Goal: Information Seeking & Learning: Learn about a topic

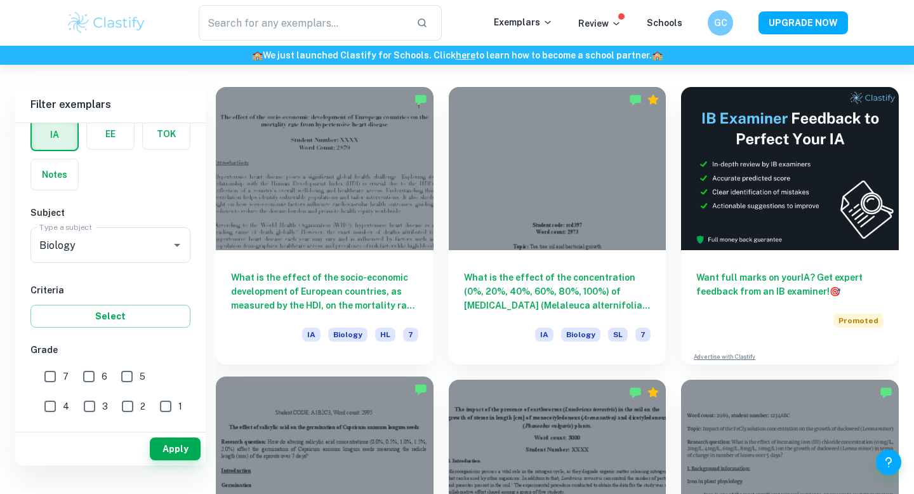
scroll to position [300, 0]
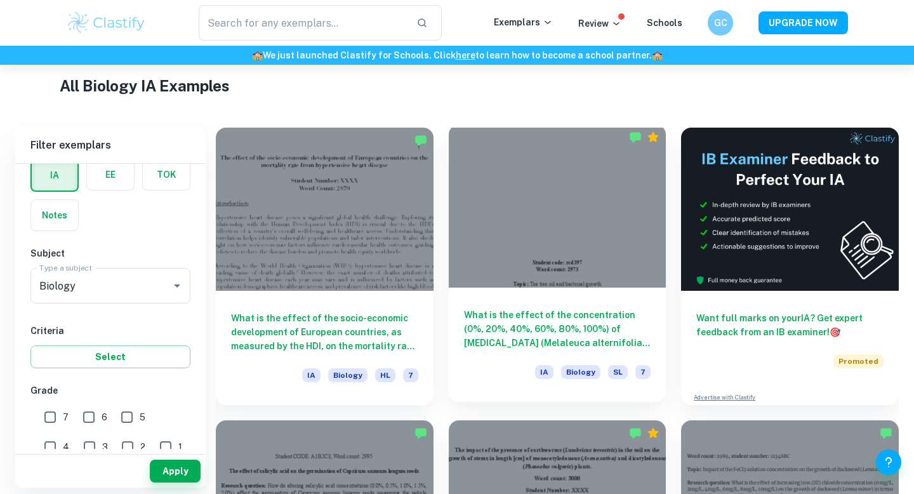
click at [534, 291] on div "What is the effect of the concentration (0%, 20%, 40%, 60%, 80%, 100%) of [MEDI…" at bounding box center [558, 344] width 218 height 114
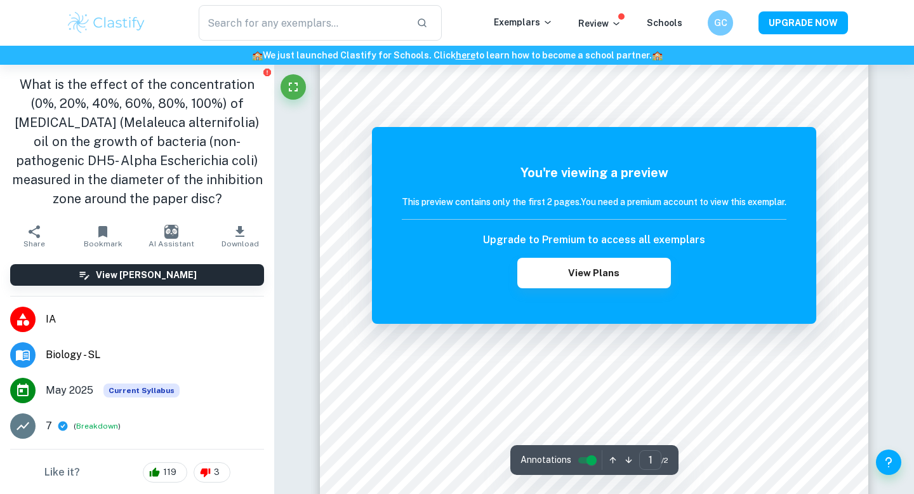
scroll to position [36, 0]
click at [574, 258] on button "View Plans" at bounding box center [594, 273] width 154 height 30
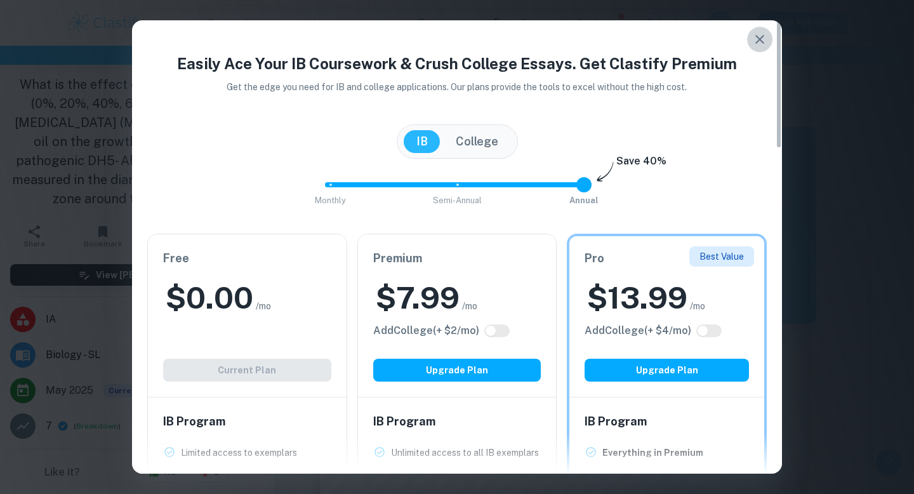
click at [765, 39] on icon "button" at bounding box center [759, 39] width 15 height 15
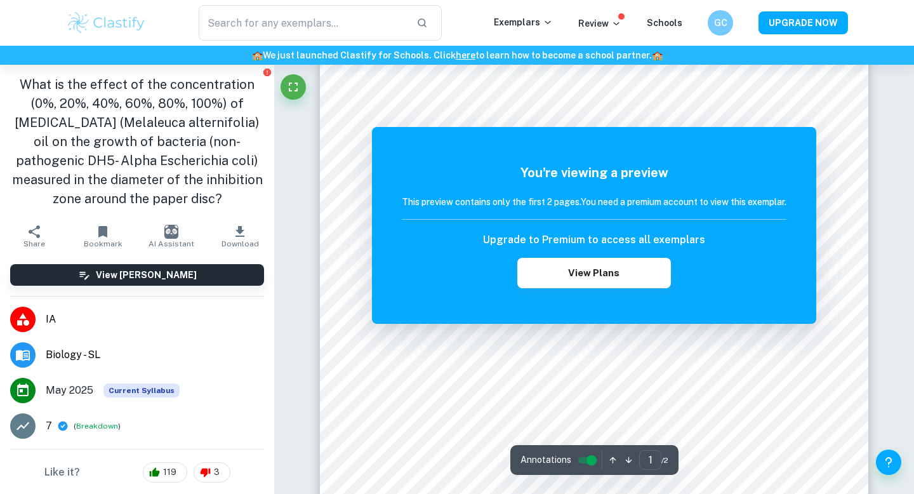
scroll to position [0, 0]
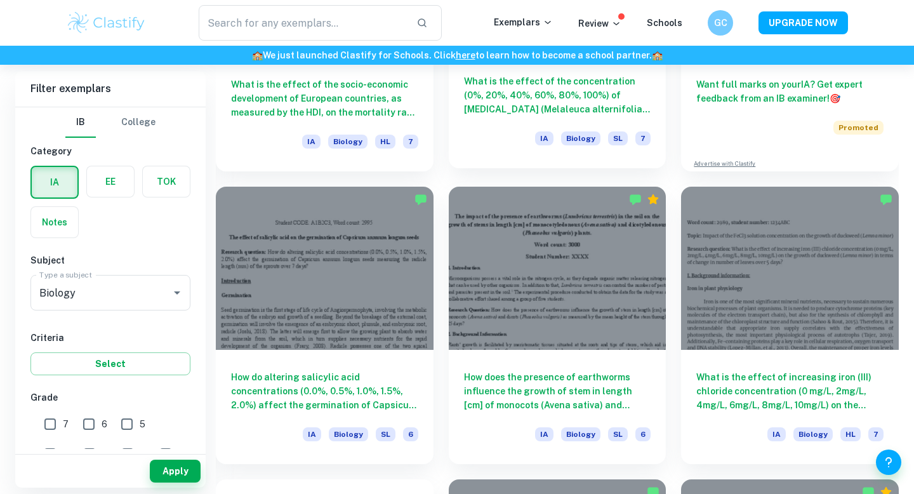
scroll to position [545, 0]
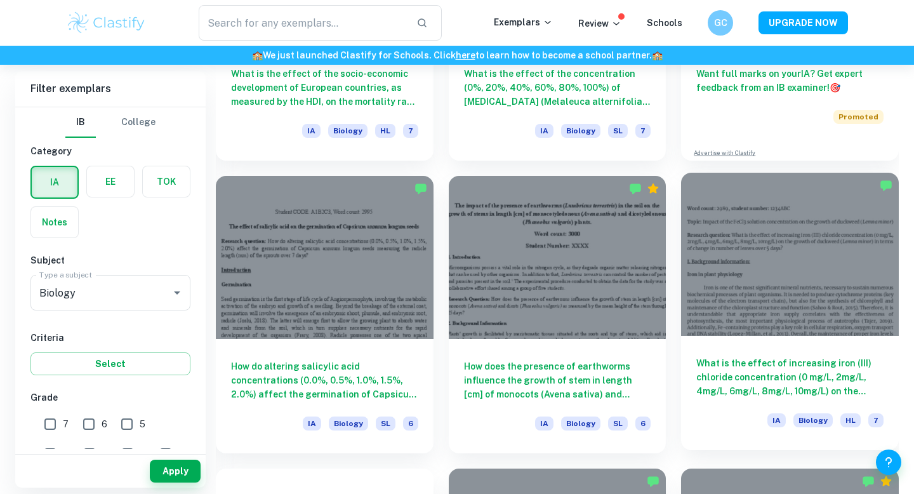
click at [719, 362] on h6 "What is the effect of increasing iron (III) chloride concentration (0 mg/L, 2mg…" at bounding box center [789, 377] width 187 height 42
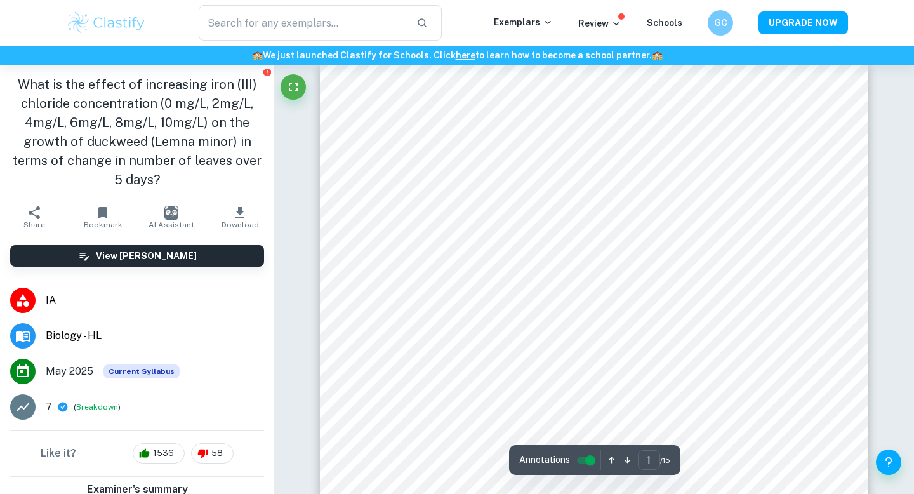
scroll to position [22, 0]
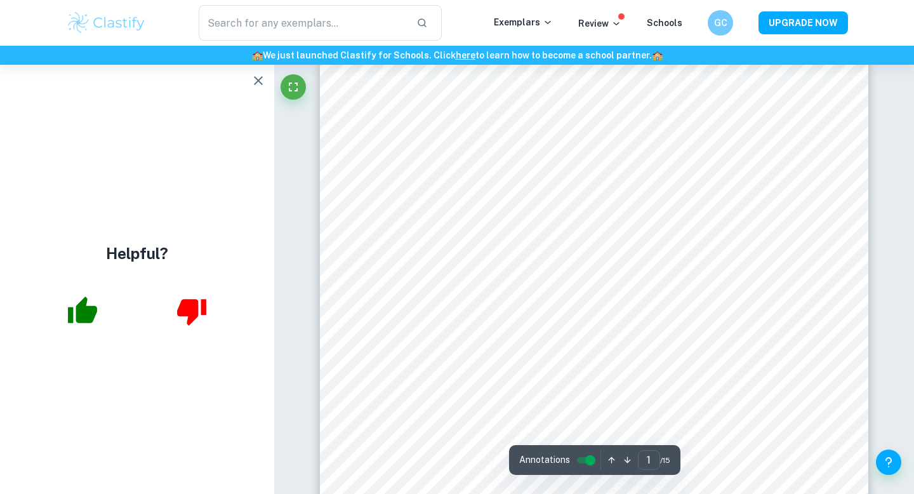
click at [257, 85] on icon "button" at bounding box center [258, 80] width 15 height 15
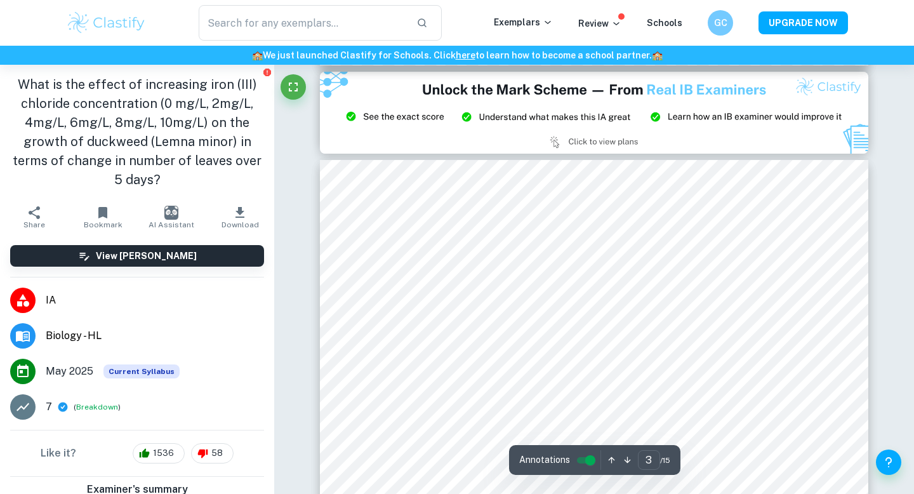
scroll to position [1667, 0]
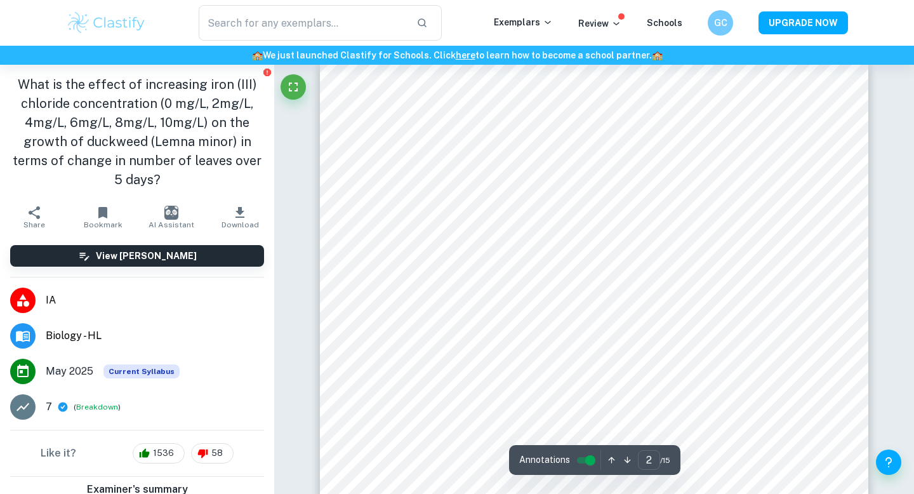
type input "1"
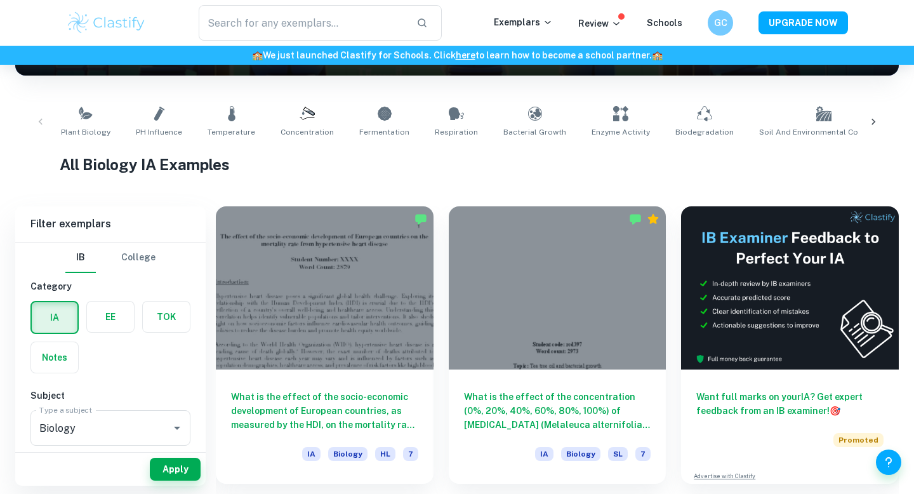
scroll to position [220, 0]
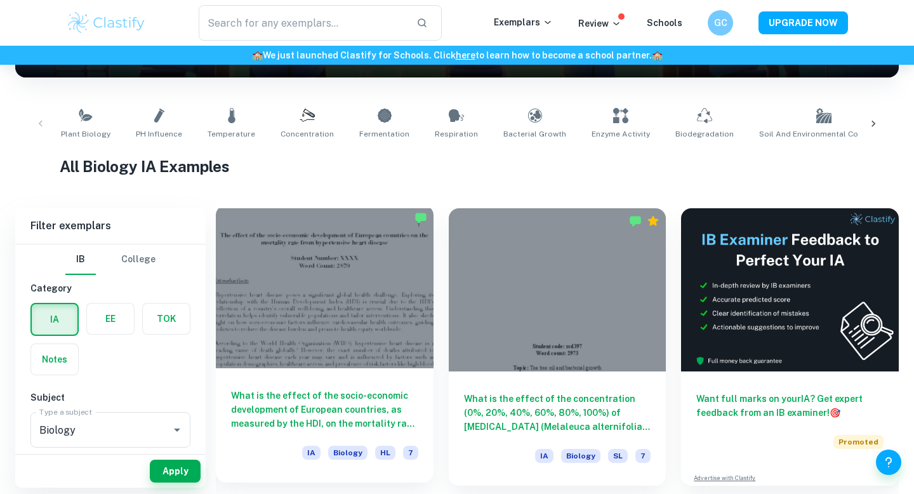
click at [366, 310] on div at bounding box center [325, 286] width 218 height 163
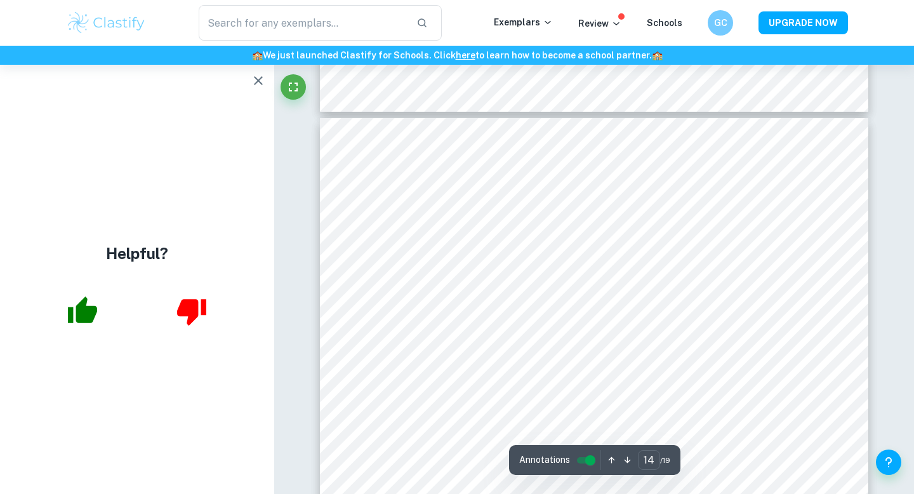
scroll to position [10489, 0]
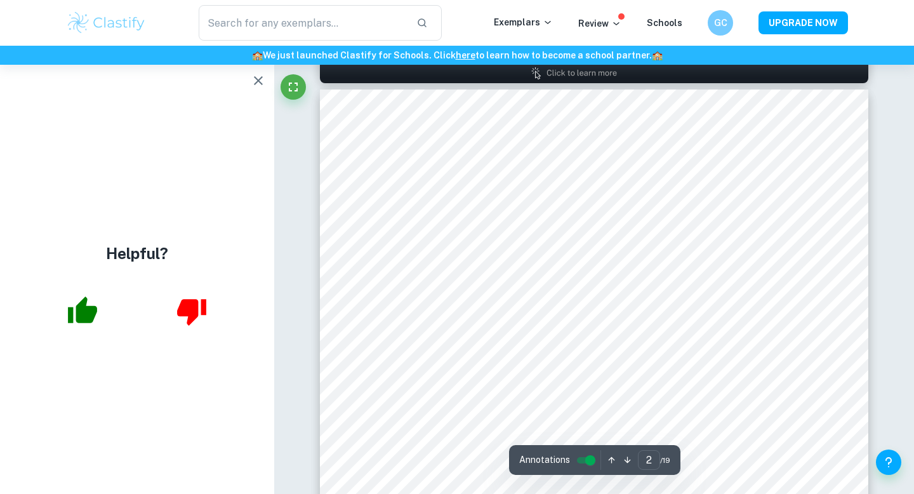
type input "1"
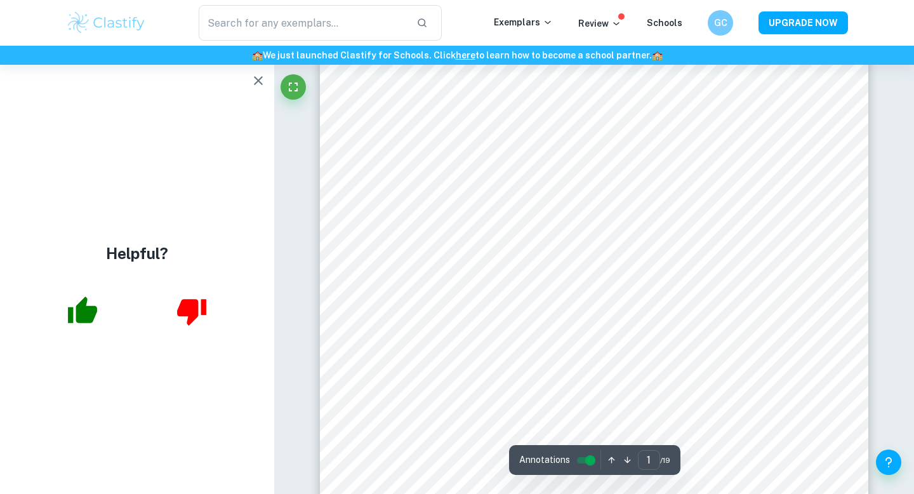
scroll to position [0, 0]
click at [258, 75] on icon "button" at bounding box center [258, 80] width 15 height 15
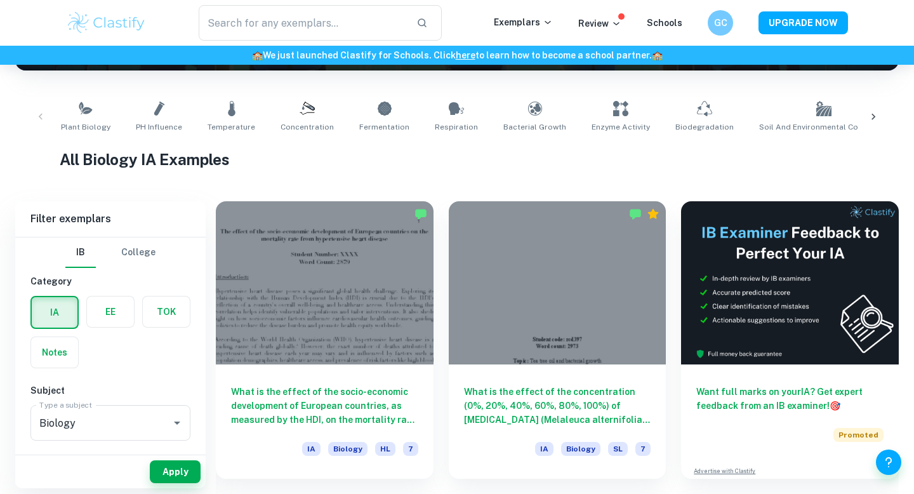
scroll to position [227, 0]
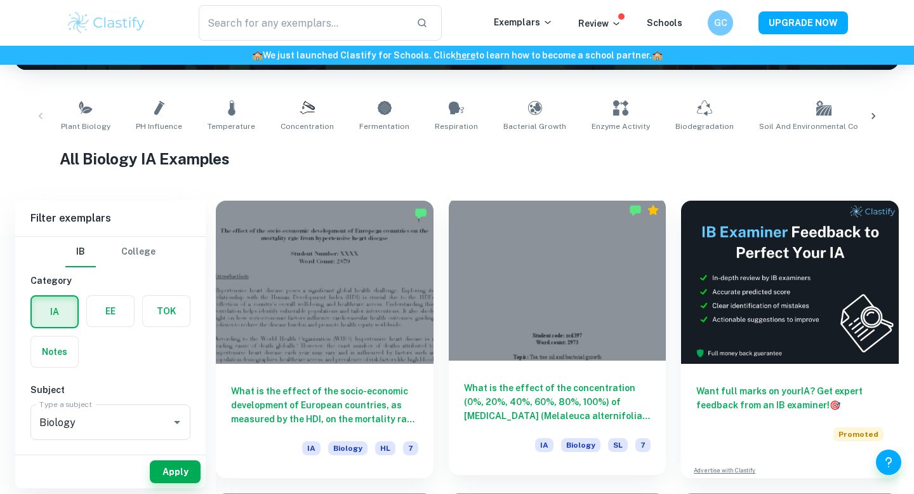
click at [563, 260] on div at bounding box center [558, 278] width 218 height 163
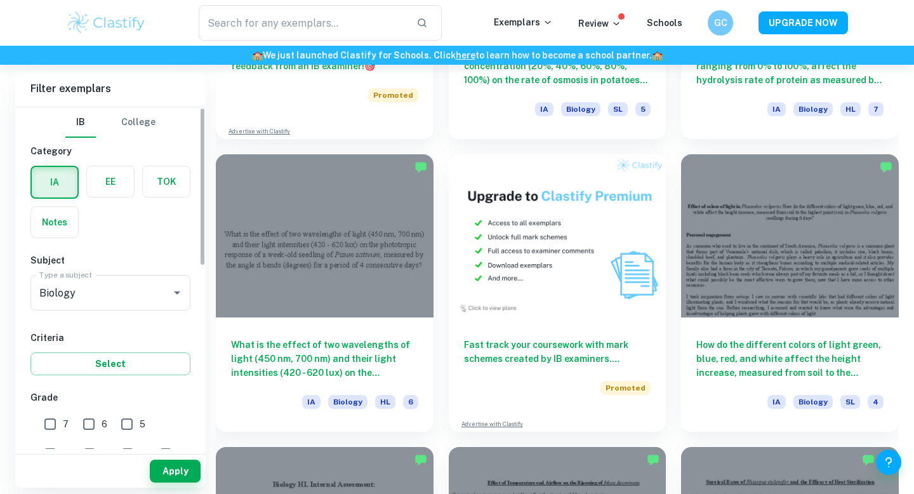
scroll to position [5, 0]
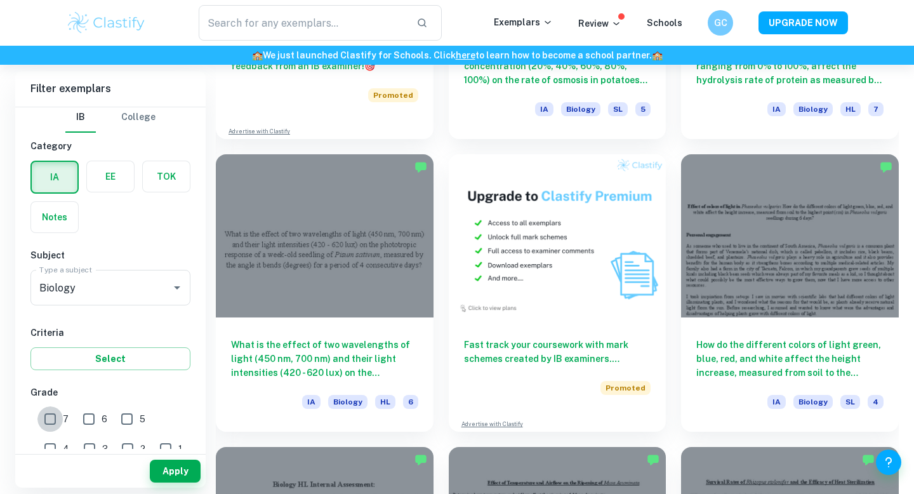
click at [43, 421] on input "7" at bounding box center [49, 418] width 25 height 25
checkbox input "true"
click at [178, 477] on button "Apply" at bounding box center [175, 470] width 51 height 23
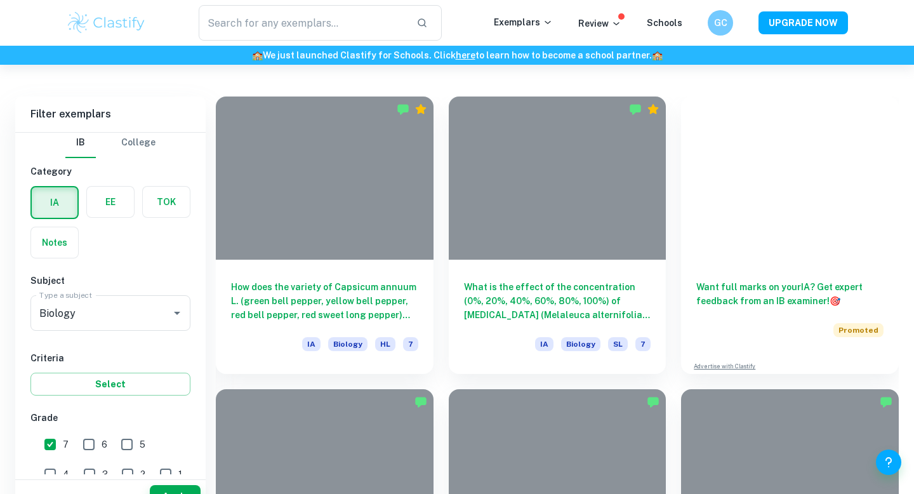
scroll to position [2321, 0]
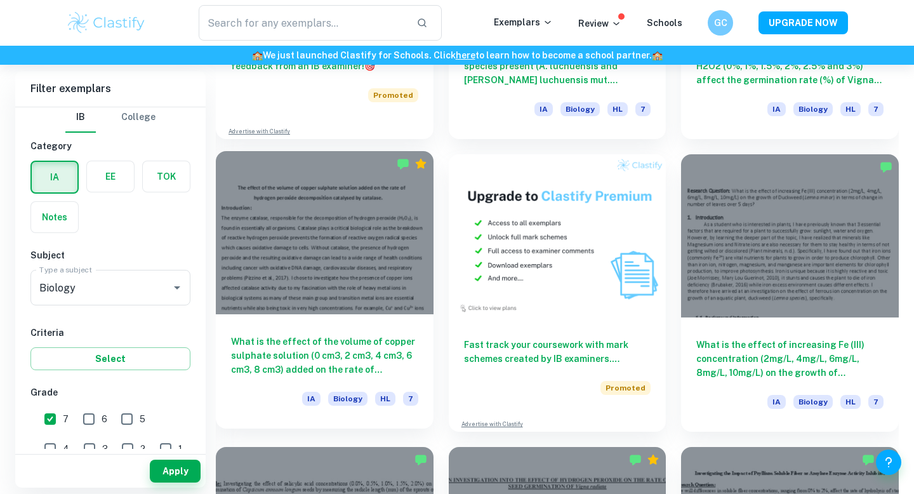
click at [360, 253] on div at bounding box center [325, 232] width 218 height 163
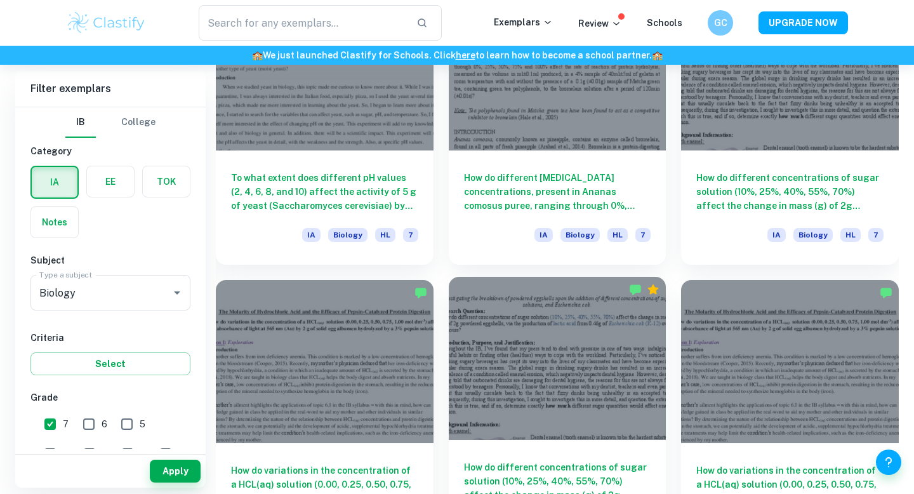
scroll to position [4531, 0]
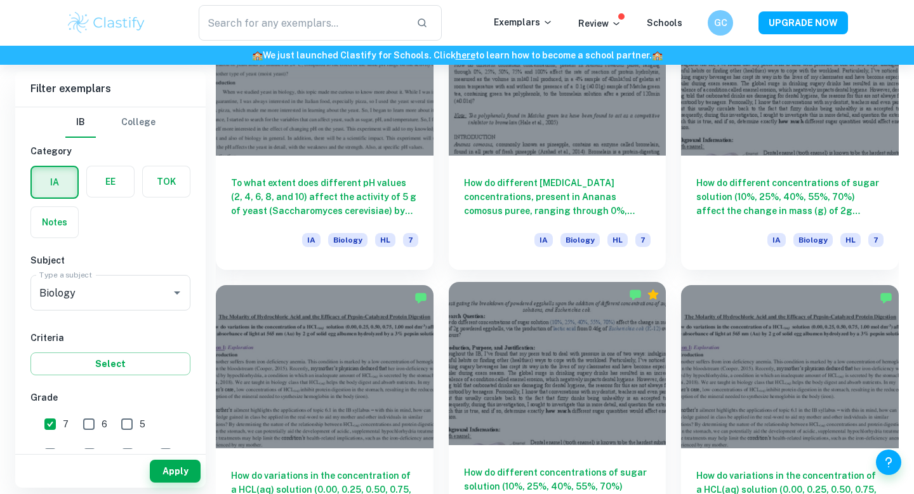
click at [610, 302] on div at bounding box center [558, 363] width 218 height 163
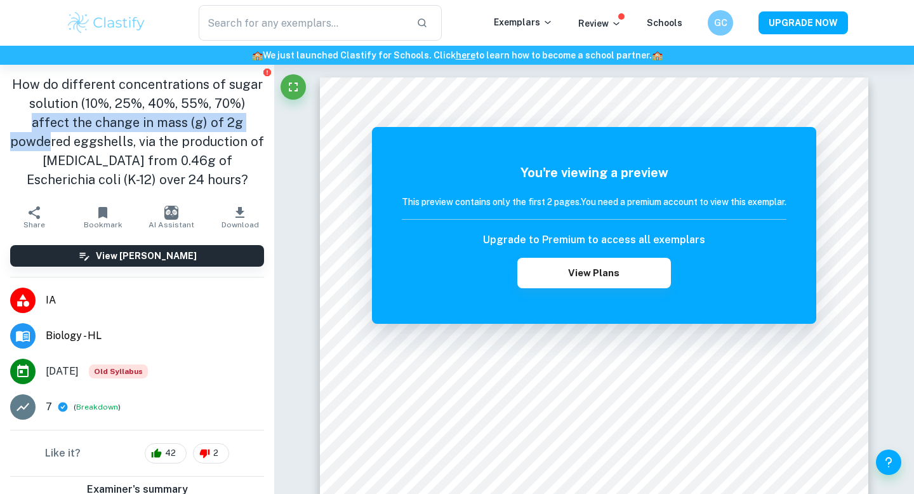
drag, startPoint x: 228, startPoint y: 103, endPoint x: 232, endPoint y: 121, distance: 18.1
click at [232, 121] on h1 "How do different concentrations of sugar solution (10%, 25%, 40%, 55%, 70%) aff…" at bounding box center [137, 132] width 254 height 114
drag, startPoint x: 87, startPoint y: 126, endPoint x: 168, endPoint y: 126, distance: 80.6
click at [167, 126] on h1 "How do different concentrations of sugar solution (10%, 25%, 40%, 55%, 70%) aff…" at bounding box center [137, 132] width 254 height 114
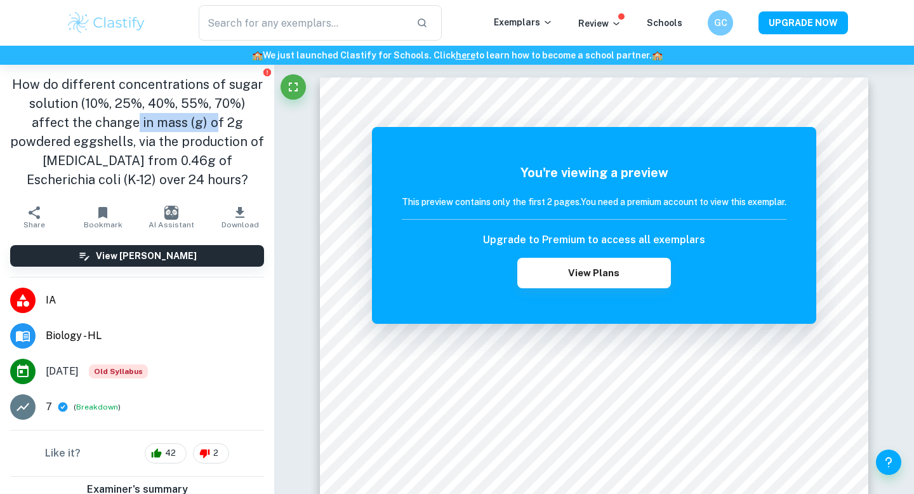
click at [168, 126] on h1 "How do different concentrations of sugar solution (10%, 25%, 40%, 55%, 70%) aff…" at bounding box center [137, 132] width 254 height 114
drag, startPoint x: 173, startPoint y: 125, endPoint x: 202, endPoint y: 127, distance: 29.3
click at [202, 127] on h1 "How do different concentrations of sugar solution (10%, 25%, 40%, 55%, 70%) aff…" at bounding box center [137, 132] width 254 height 114
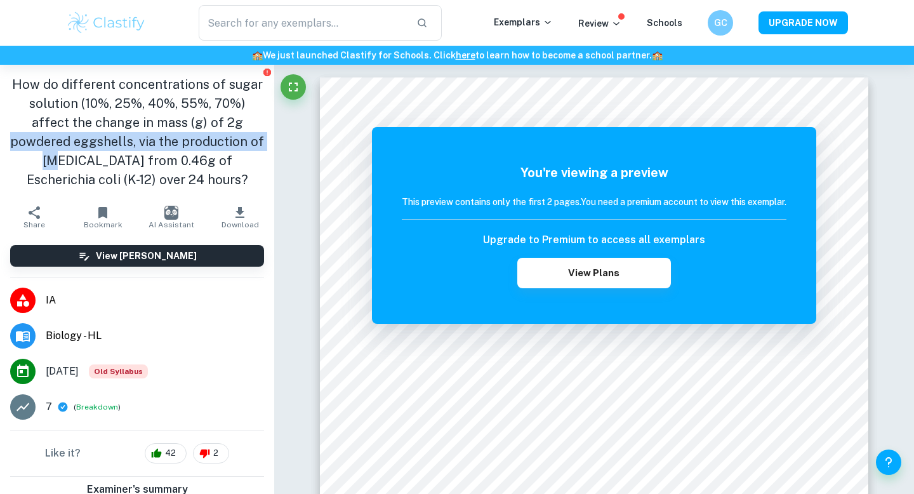
drag, startPoint x: 189, startPoint y: 121, endPoint x: 212, endPoint y: 138, distance: 28.6
click at [212, 138] on h1 "How do different concentrations of sugar solution (10%, 25%, 40%, 55%, 70%) aff…" at bounding box center [137, 132] width 254 height 114
drag, startPoint x: 76, startPoint y: 147, endPoint x: 155, endPoint y: 149, distance: 79.4
click at [155, 149] on h1 "How do different concentrations of sugar solution (10%, 25%, 40%, 55%, 70%) aff…" at bounding box center [137, 132] width 254 height 114
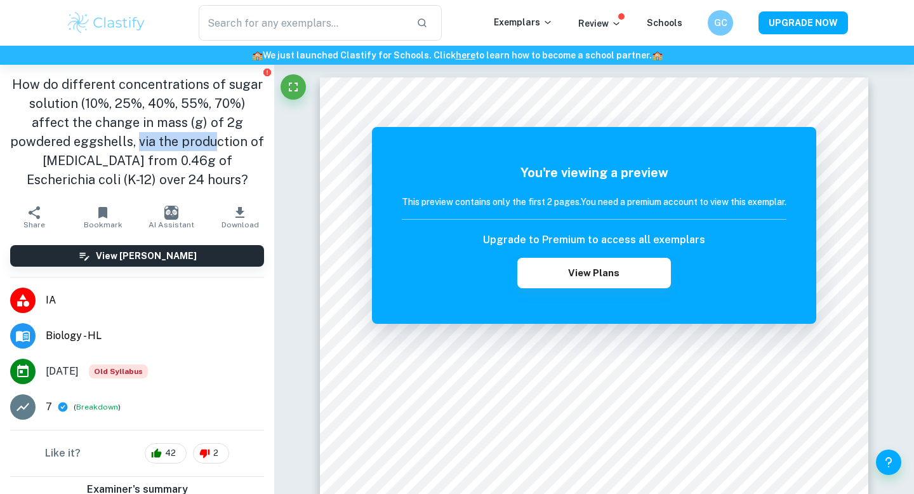
click at [155, 149] on h1 "How do different concentrations of sugar solution (10%, 25%, 40%, 55%, 70%) aff…" at bounding box center [137, 132] width 254 height 114
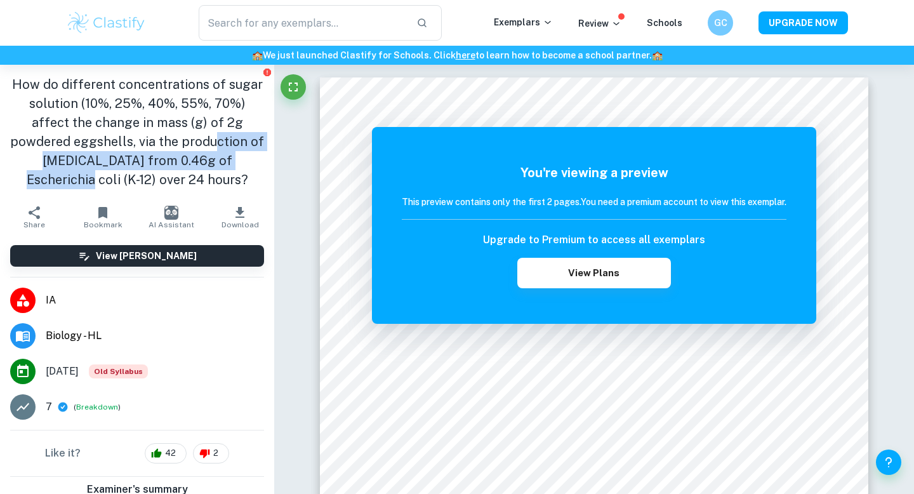
drag, startPoint x: 155, startPoint y: 145, endPoint x: 184, endPoint y: 155, distance: 30.9
click at [184, 155] on h1 "How do different concentrations of sugar solution (10%, 25%, 40%, 55%, 70%) aff…" at bounding box center [137, 132] width 254 height 114
drag, startPoint x: 188, startPoint y: 146, endPoint x: 208, endPoint y: 189, distance: 47.7
click at [208, 190] on div "How do different concentrations of sugar solution (10%, 25%, 40%, 55%, 70%) aff…" at bounding box center [137, 132] width 274 height 135
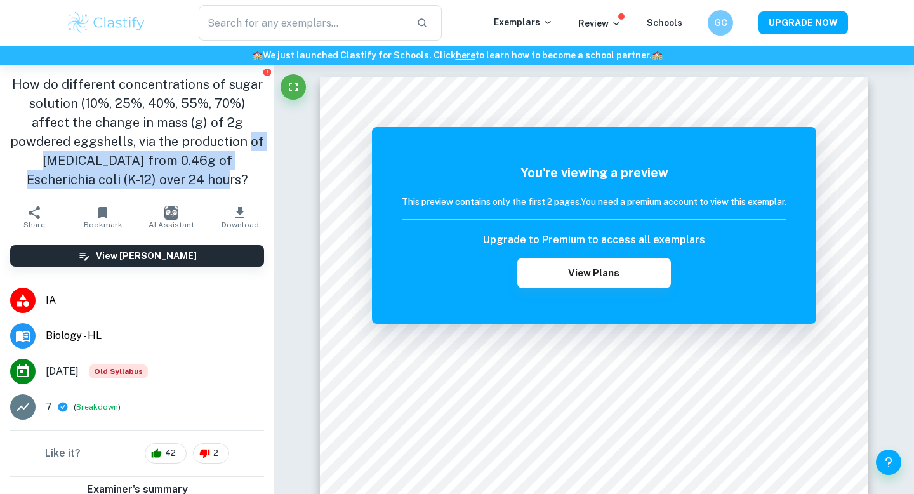
click at [208, 189] on div "How do different concentrations of sugar solution (10%, 25%, 40%, 55%, 70%) aff…" at bounding box center [137, 132] width 274 height 135
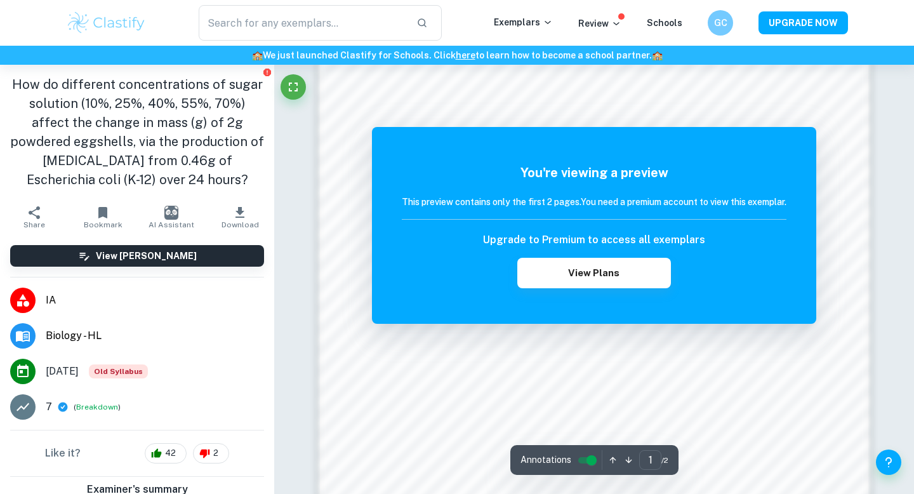
scroll to position [1229, 0]
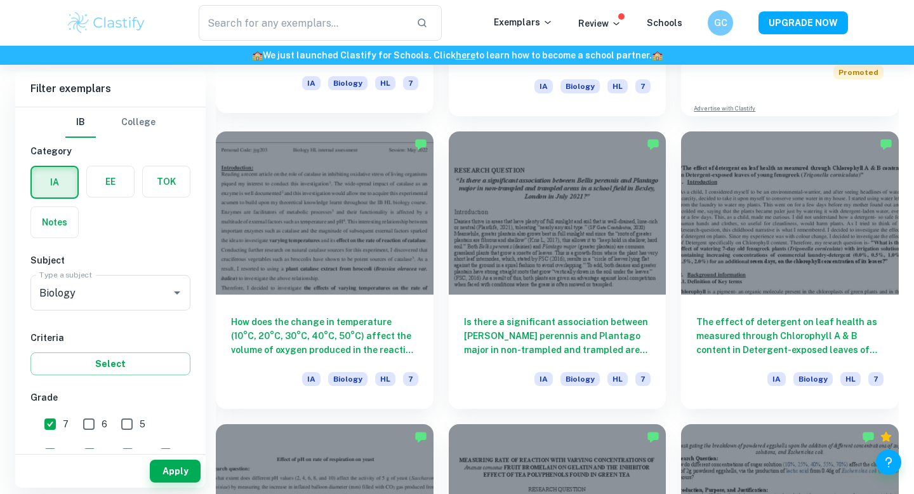
scroll to position [4102, 0]
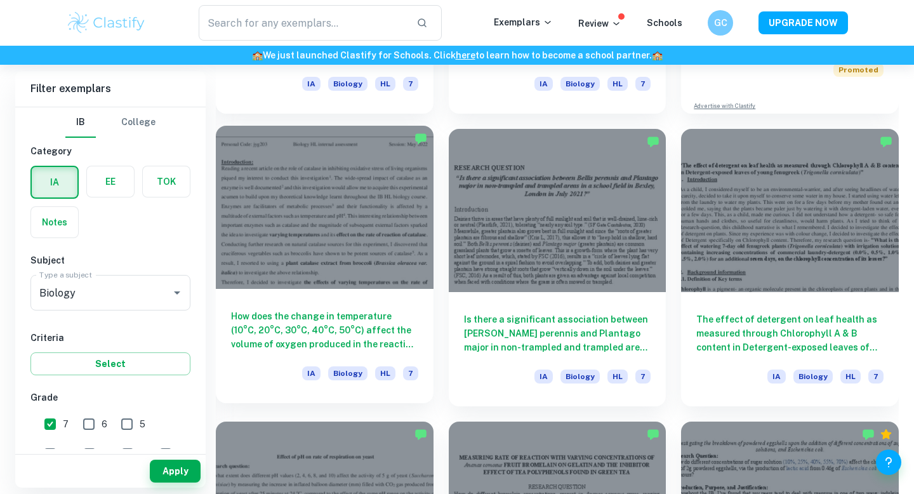
click at [334, 215] on div at bounding box center [325, 207] width 218 height 163
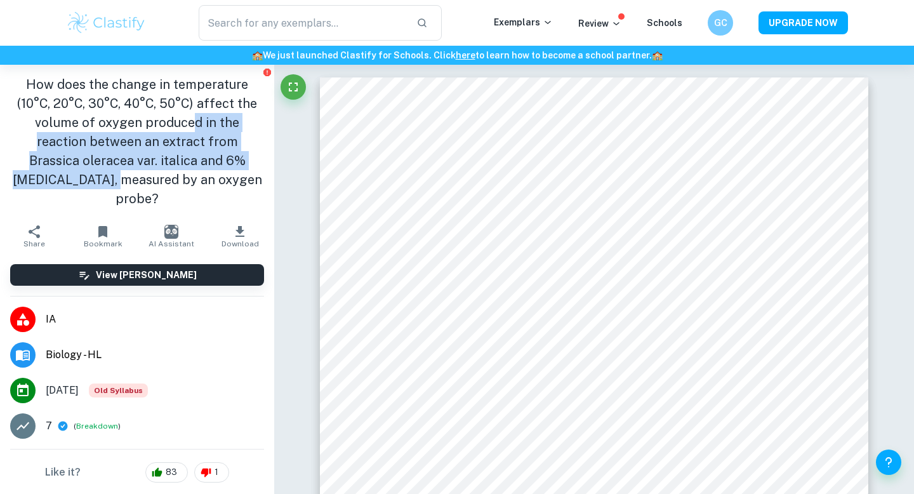
drag, startPoint x: 166, startPoint y: 121, endPoint x: 237, endPoint y: 152, distance: 78.2
click at [237, 152] on h1 "How does the change in temperature (10°C, 20°C, 30°C, 40°C, 50°C) affect the vo…" at bounding box center [137, 141] width 254 height 133
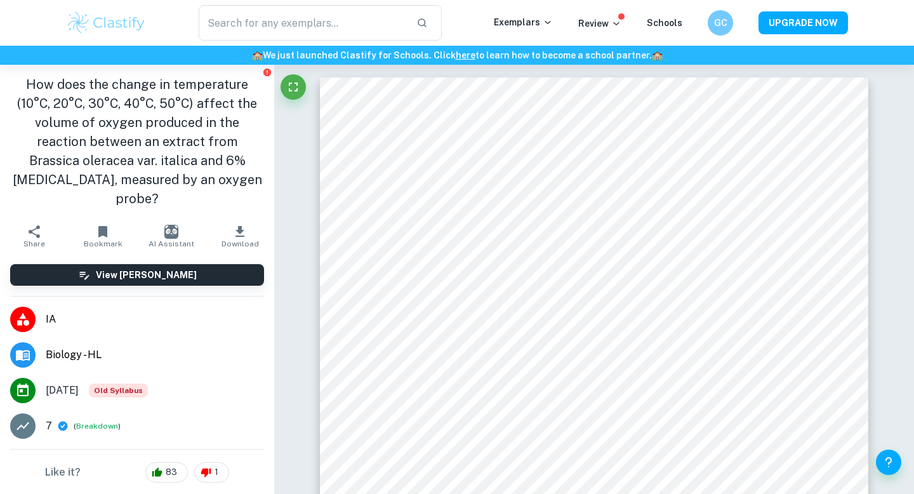
click at [263, 171] on h1 "How does the change in temperature (10°C, 20°C, 30°C, 40°C, 50°C) affect the vo…" at bounding box center [137, 141] width 254 height 133
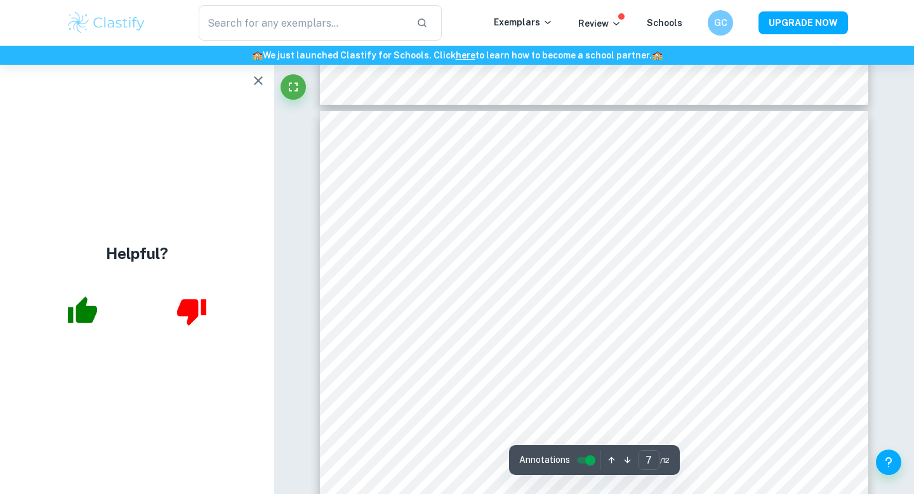
scroll to position [4837, 0]
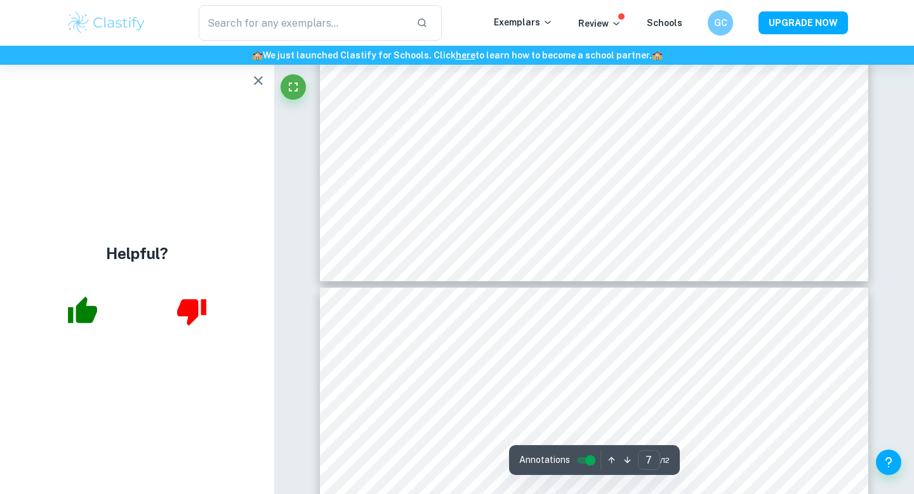
type input "8"
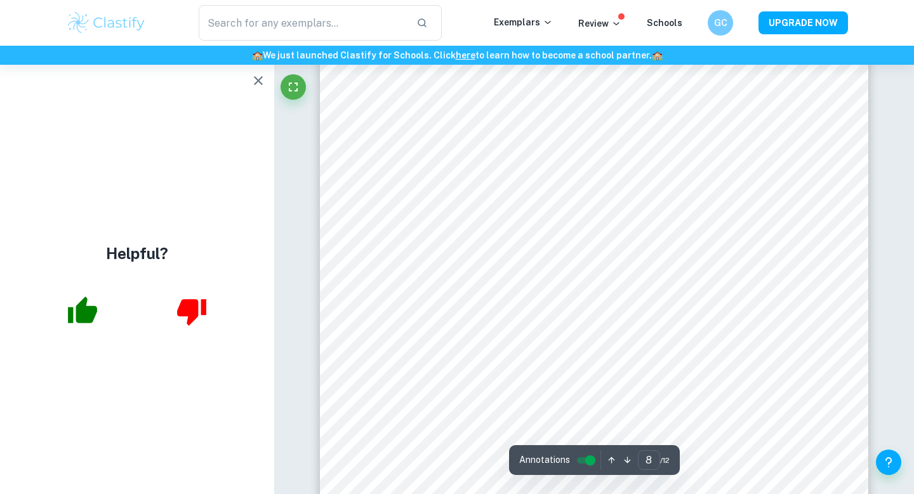
scroll to position [5950, 0]
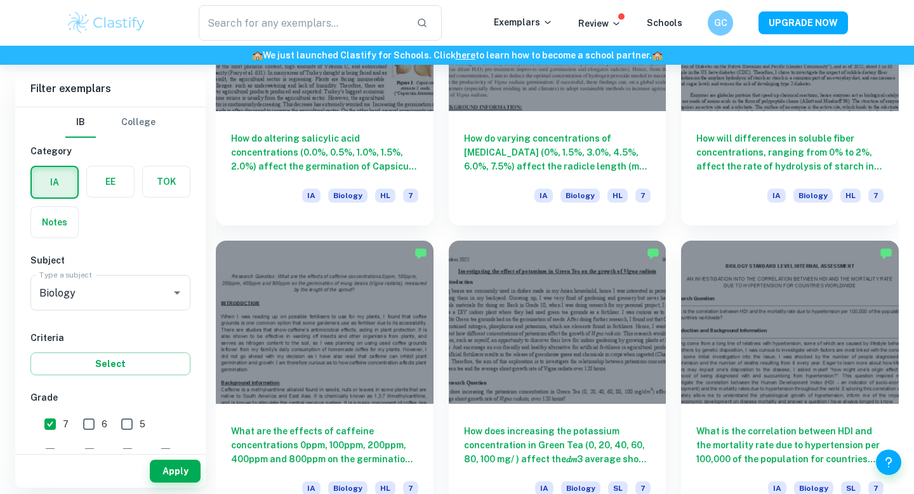
scroll to position [2990, 0]
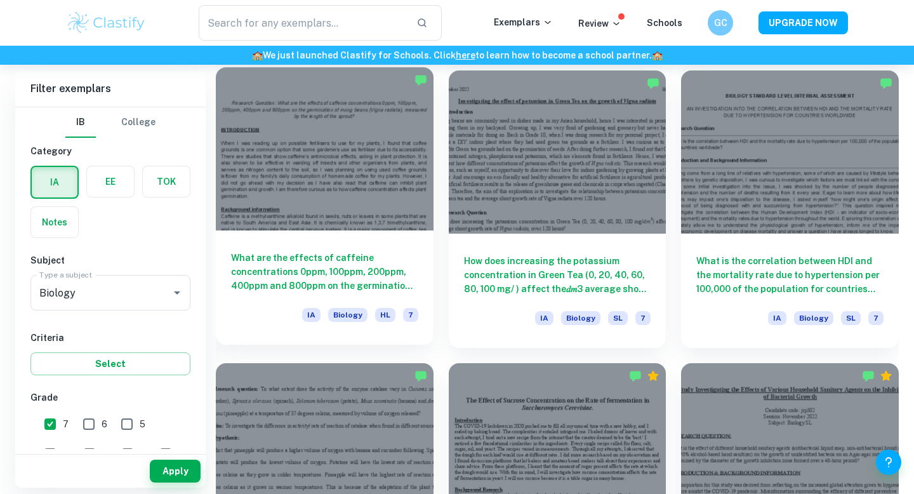
click at [287, 185] on div at bounding box center [325, 148] width 218 height 163
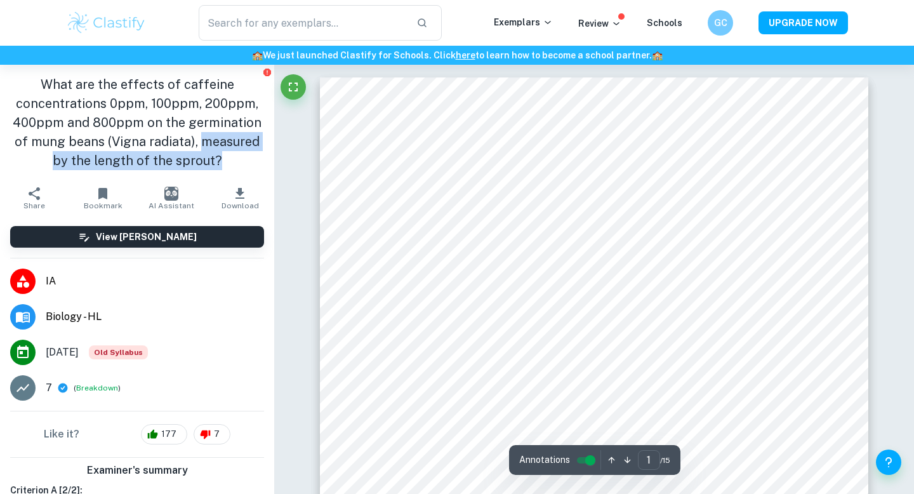
drag, startPoint x: 202, startPoint y: 145, endPoint x: 228, endPoint y: 169, distance: 35.9
click at [228, 169] on h1 "What are the effects of caffeine concentrations 0ppm, 100ppm, 200ppm, 400ppm an…" at bounding box center [137, 122] width 254 height 95
drag, startPoint x: 227, startPoint y: 168, endPoint x: 195, endPoint y: 143, distance: 40.6
click at [195, 143] on h1 "What are the effects of caffeine concentrations 0ppm, 100ppm, 200ppm, 400ppm an…" at bounding box center [137, 122] width 254 height 95
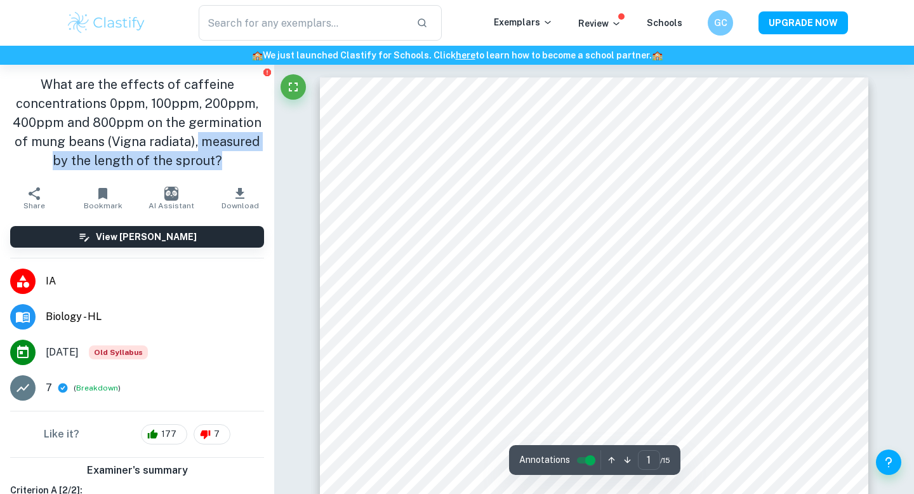
click at [195, 143] on h1 "What are the effects of caffeine concentrations 0ppm, 100ppm, 200ppm, 400ppm an…" at bounding box center [137, 122] width 254 height 95
drag, startPoint x: 195, startPoint y: 143, endPoint x: 215, endPoint y: 160, distance: 25.6
click at [215, 160] on h1 "What are the effects of caffeine concentrations 0ppm, 100ppm, 200ppm, 400ppm an…" at bounding box center [137, 122] width 254 height 95
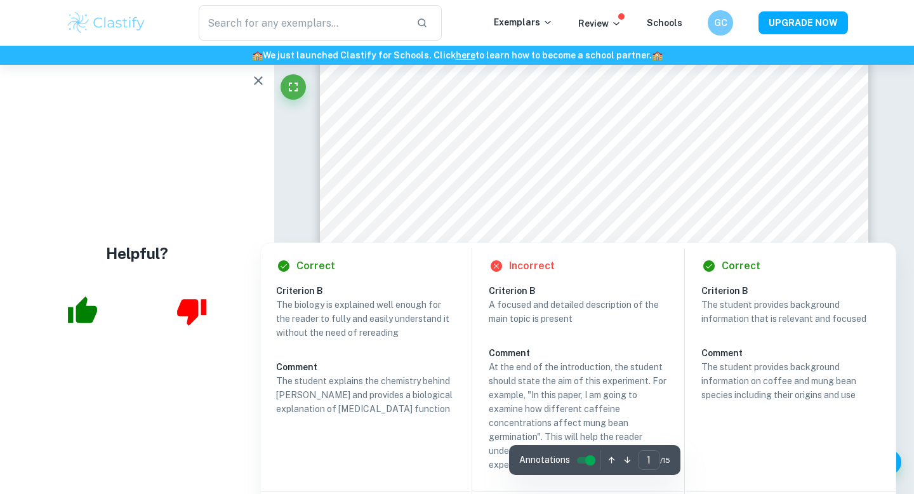
scroll to position [421, 0]
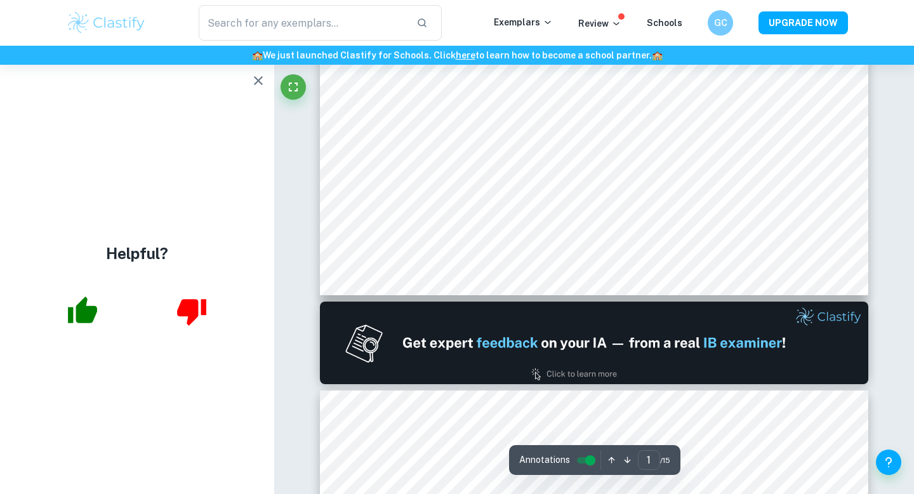
type input "2"
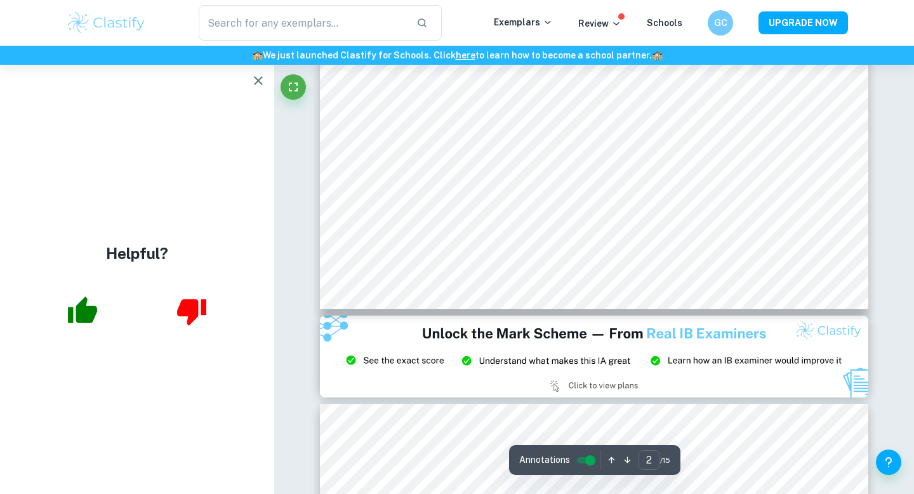
scroll to position [1418, 0]
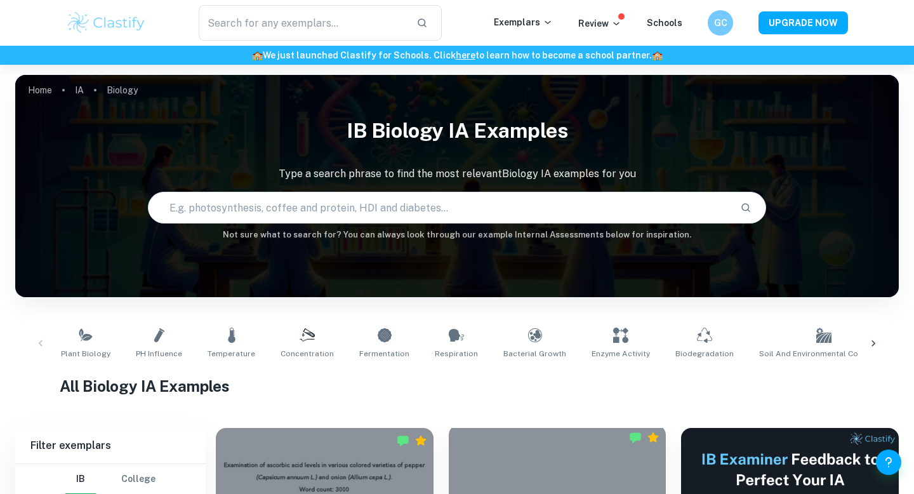
scroll to position [1541, 0]
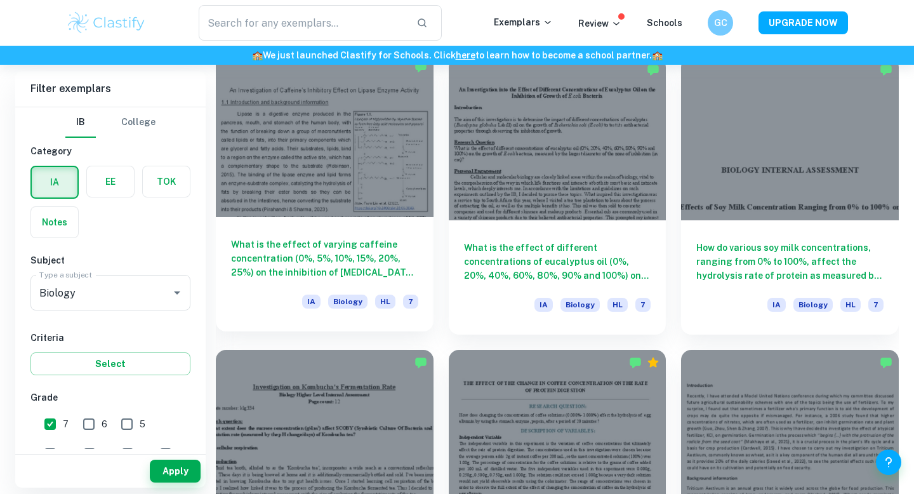
click at [293, 221] on div "What is the effect of varying caffeine concentration (0%, 5%, 10%, 15%, 20%, 25…" at bounding box center [325, 274] width 218 height 114
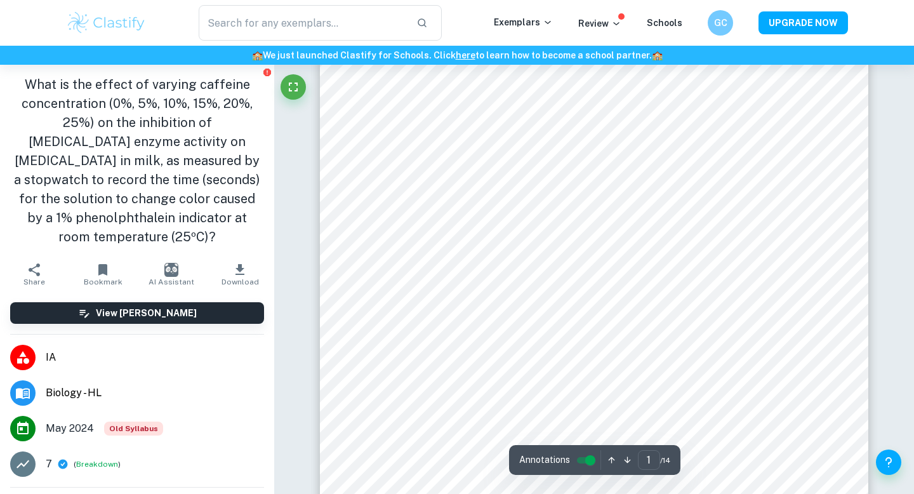
scroll to position [366, 0]
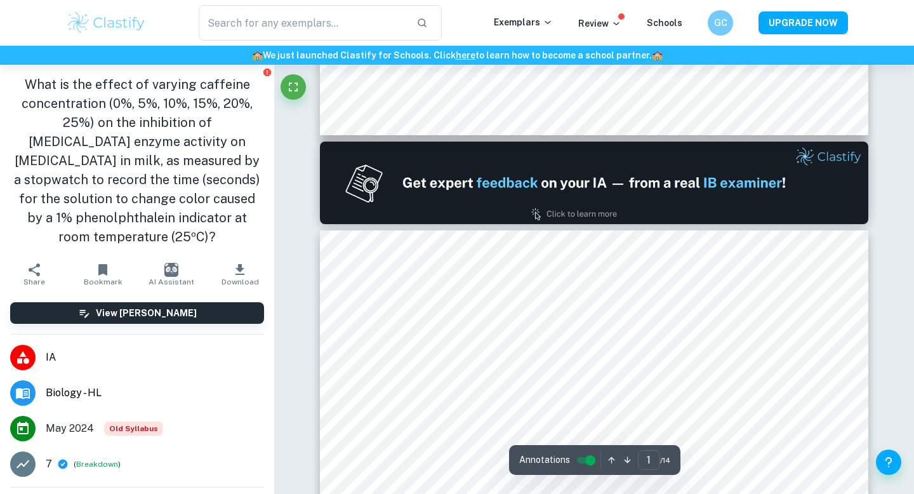
type input "2"
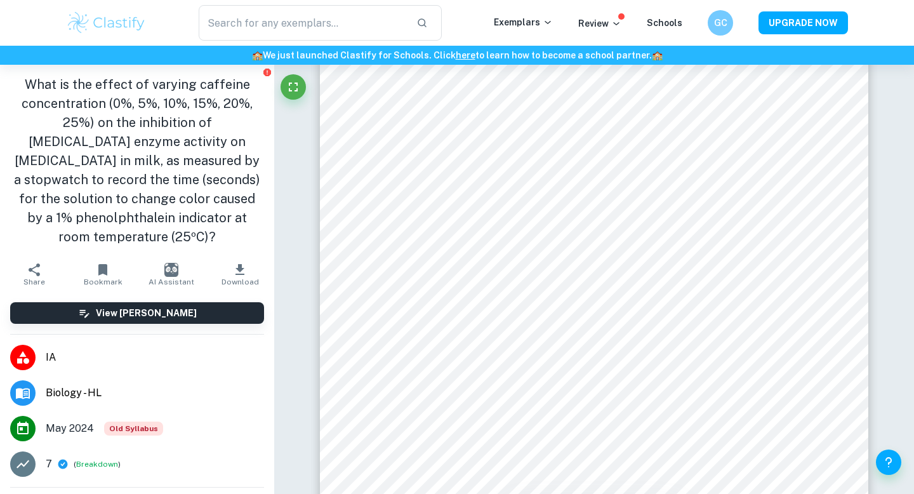
scroll to position [929, 0]
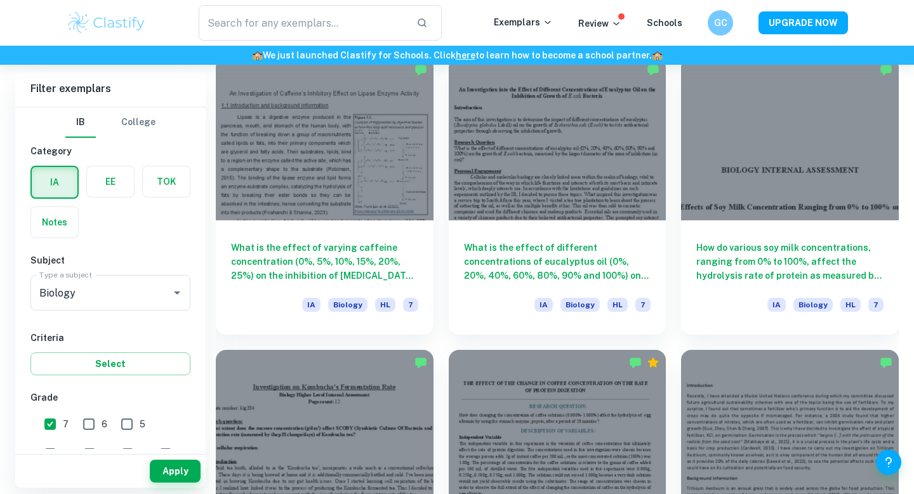
scroll to position [3004, 0]
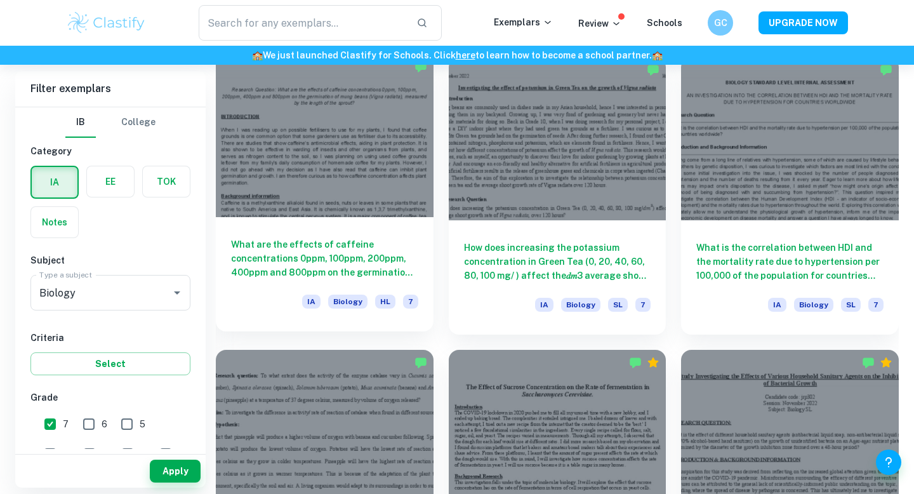
click at [346, 176] on div at bounding box center [325, 135] width 218 height 163
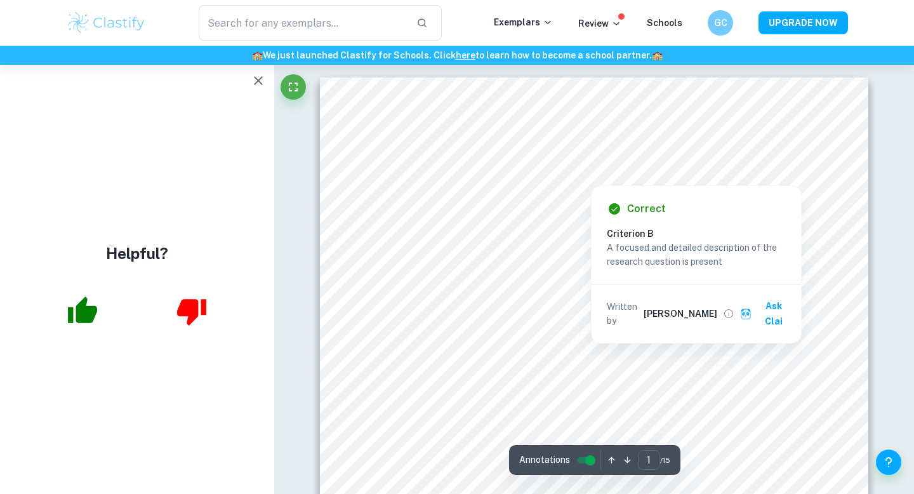
click at [713, 149] on div at bounding box center [640, 151] width 282 height 14
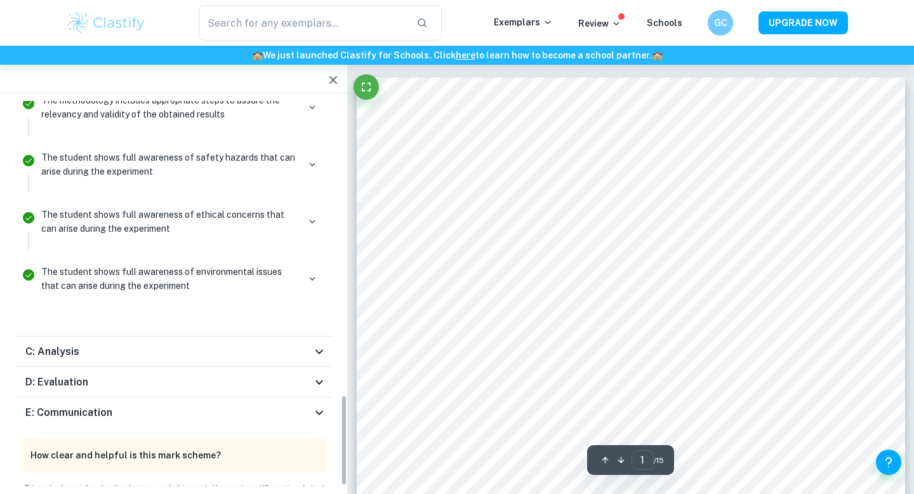
scroll to position [643, 0]
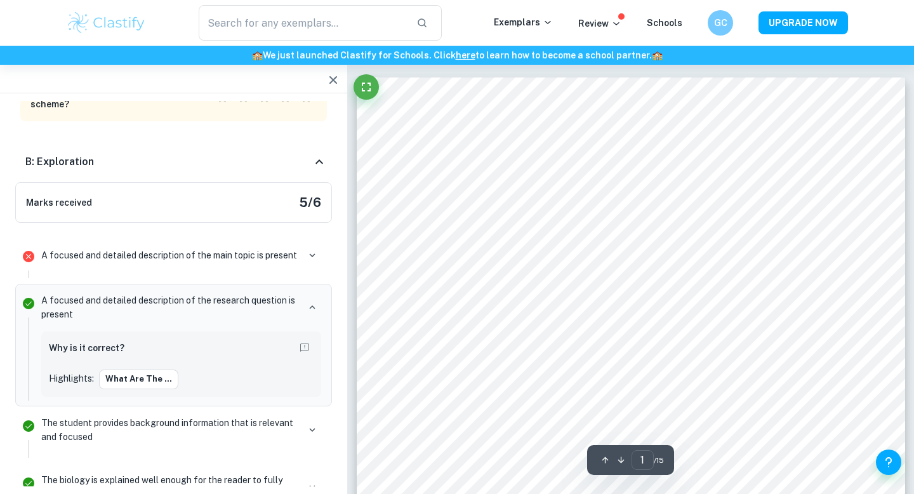
click at [329, 81] on icon "button" at bounding box center [333, 79] width 15 height 15
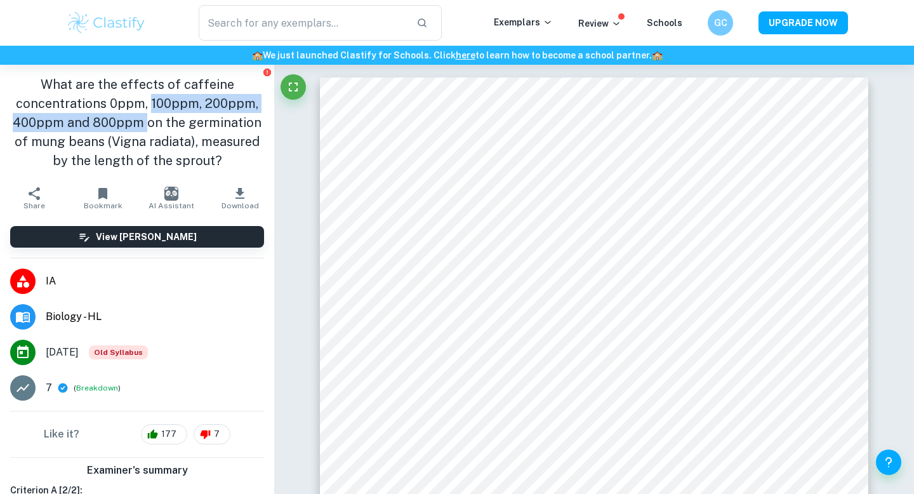
drag, startPoint x: 150, startPoint y: 102, endPoint x: 148, endPoint y: 126, distance: 24.8
click at [148, 126] on h1 "What are the effects of caffeine concentrations 0ppm, 100ppm, 200ppm, 400ppm an…" at bounding box center [137, 122] width 254 height 95
copy h1 "100ppm, 200ppm, 400ppm and 800ppm"
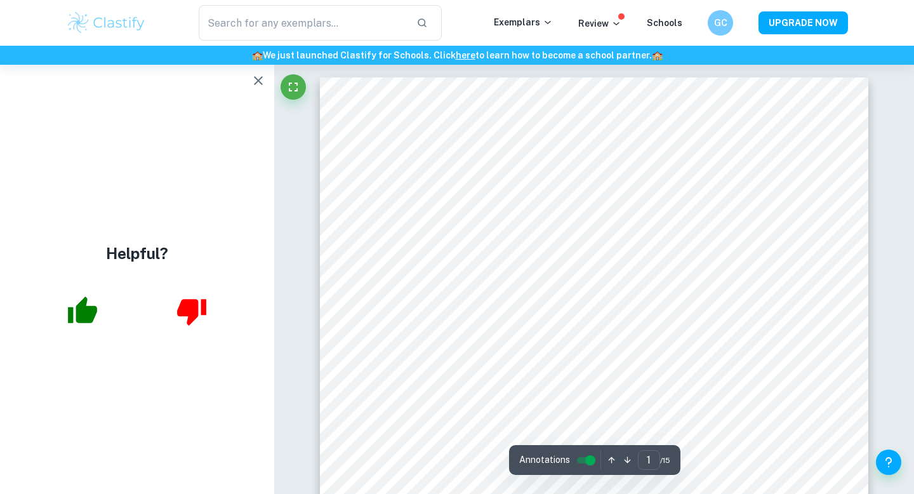
click at [264, 76] on icon "button" at bounding box center [258, 80] width 15 height 15
